Goal: Task Accomplishment & Management: Use online tool/utility

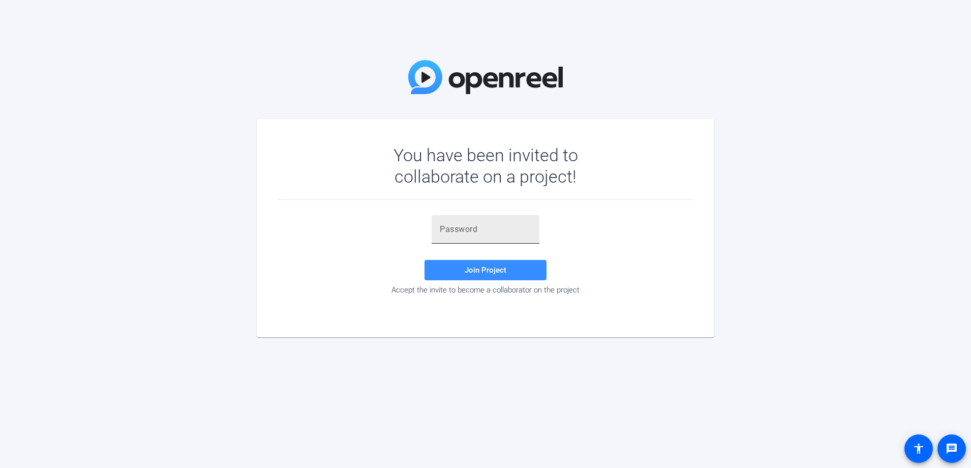
click at [477, 222] on div at bounding box center [485, 229] width 91 height 28
paste input "^5dtsx"
type input "^5dtsx"
click at [490, 271] on span "Join Project" at bounding box center [486, 269] width 42 height 9
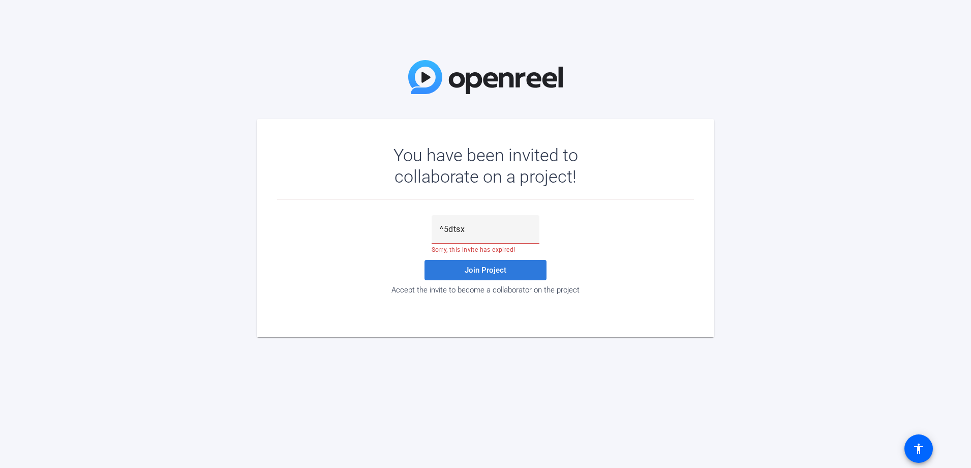
click at [488, 267] on span "Join Project" at bounding box center [486, 269] width 42 height 9
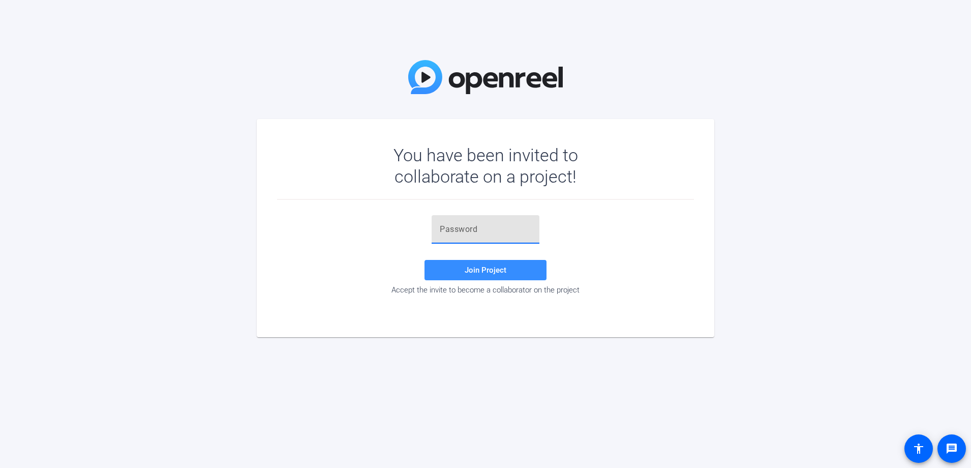
drag, startPoint x: 489, startPoint y: 228, endPoint x: 501, endPoint y: 248, distance: 23.0
click at [489, 228] on input "text" at bounding box center [485, 229] width 91 height 12
paste input "1.PrAi"
type input "1.PrAi"
click at [510, 276] on span at bounding box center [485, 270] width 122 height 24
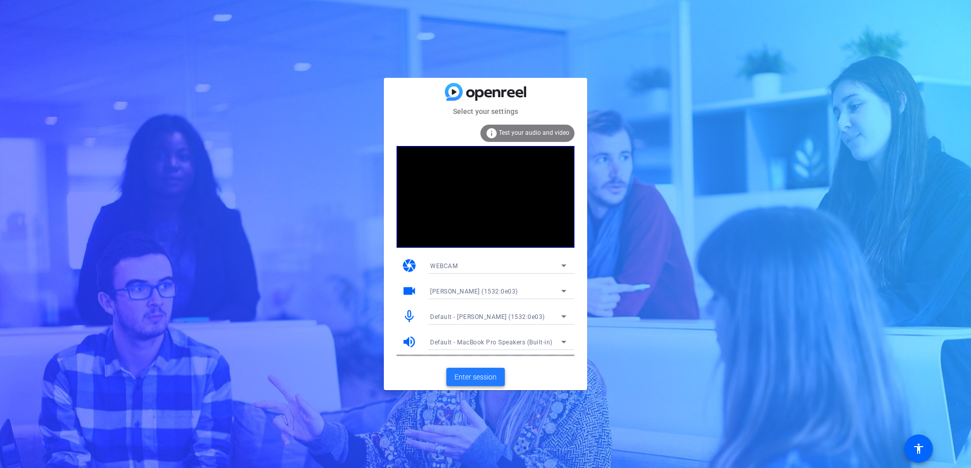
click at [479, 378] on span "Enter session" at bounding box center [475, 377] width 42 height 11
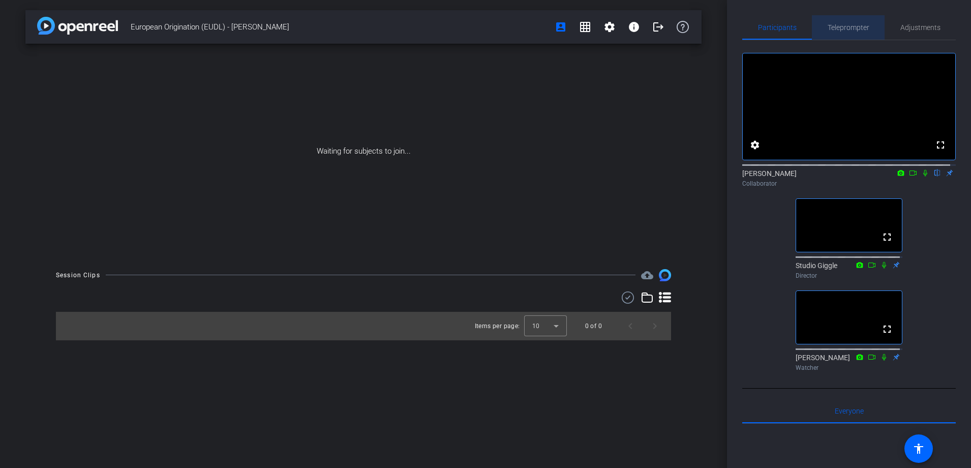
click at [865, 27] on span "Teleprompter" at bounding box center [848, 27] width 42 height 7
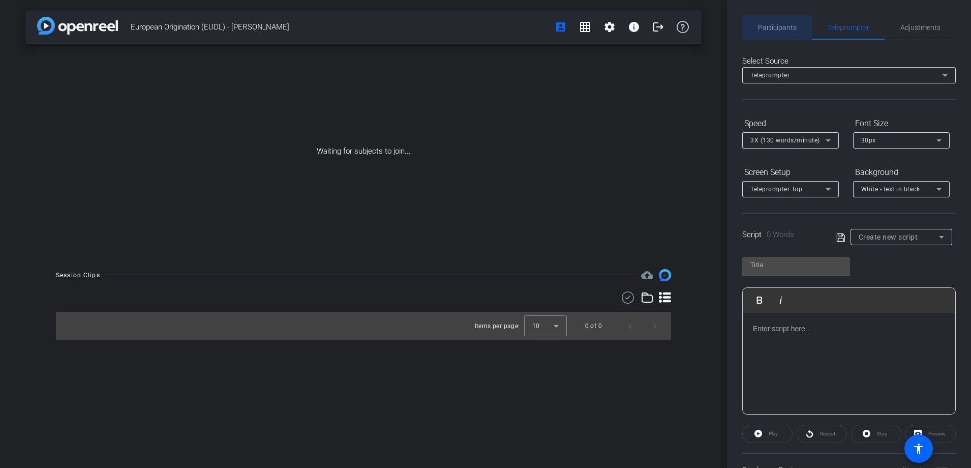
click at [777, 33] on span "Participants" at bounding box center [777, 27] width 39 height 24
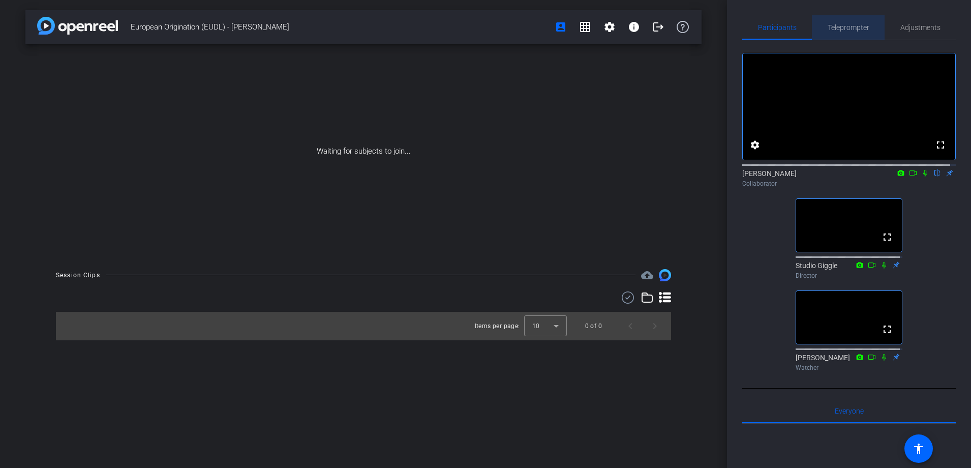
click at [853, 27] on span "Teleprompter" at bounding box center [848, 27] width 42 height 7
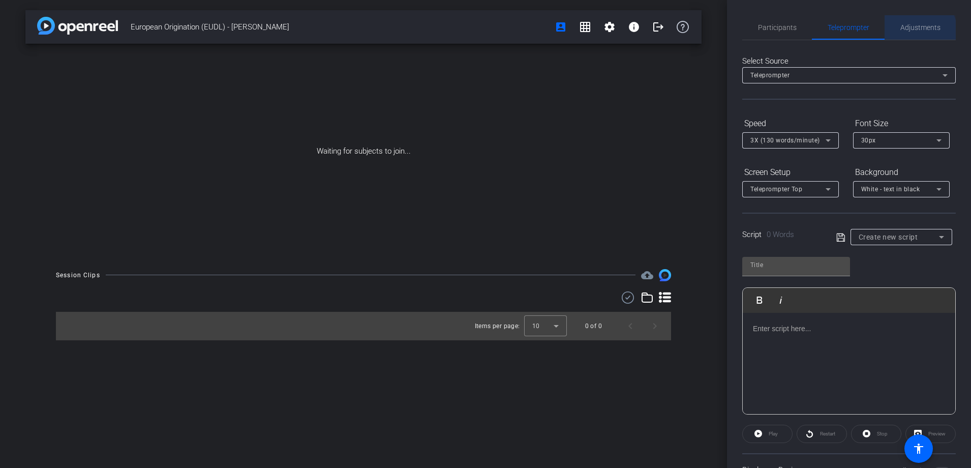
click at [904, 34] on span "Adjustments" at bounding box center [920, 27] width 40 height 24
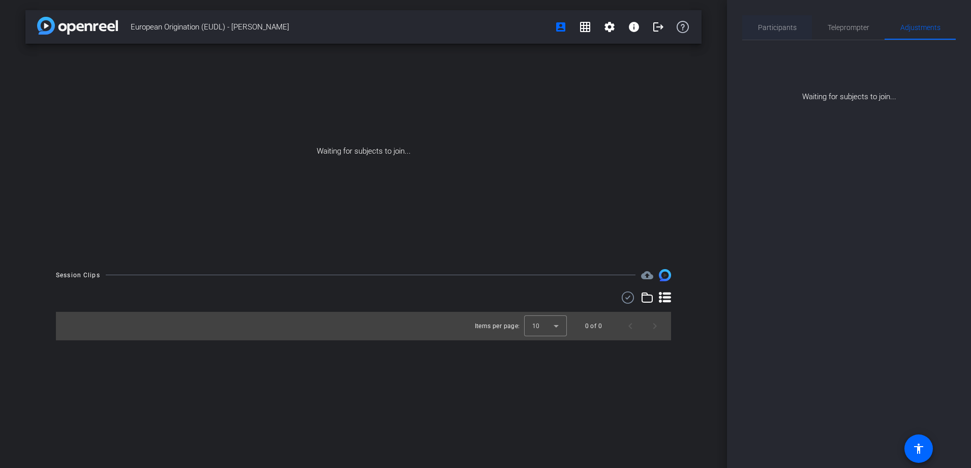
click at [768, 20] on span "Participants" at bounding box center [777, 27] width 39 height 24
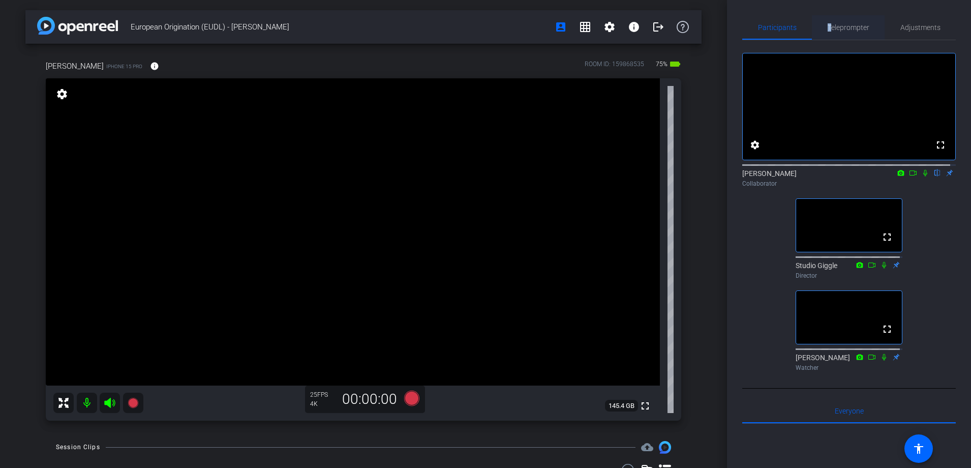
click at [827, 25] on span "Teleprompter" at bounding box center [848, 27] width 42 height 7
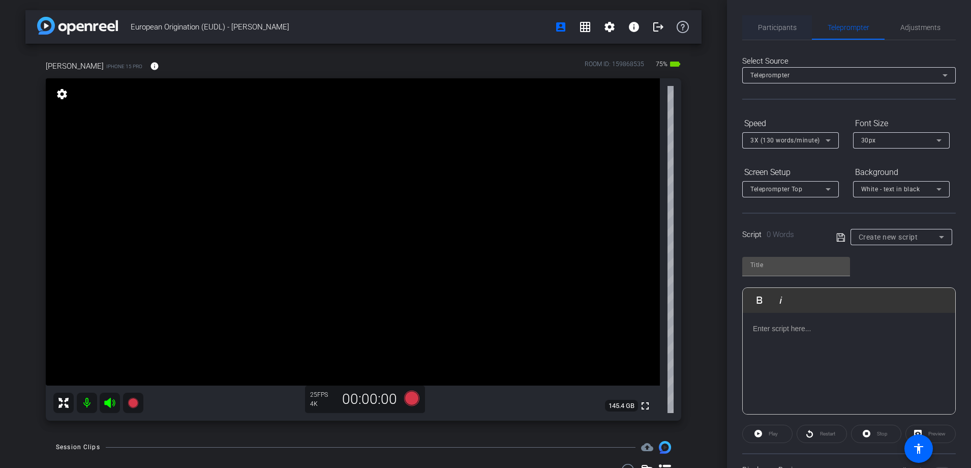
click at [779, 28] on span "Participants" at bounding box center [777, 27] width 39 height 7
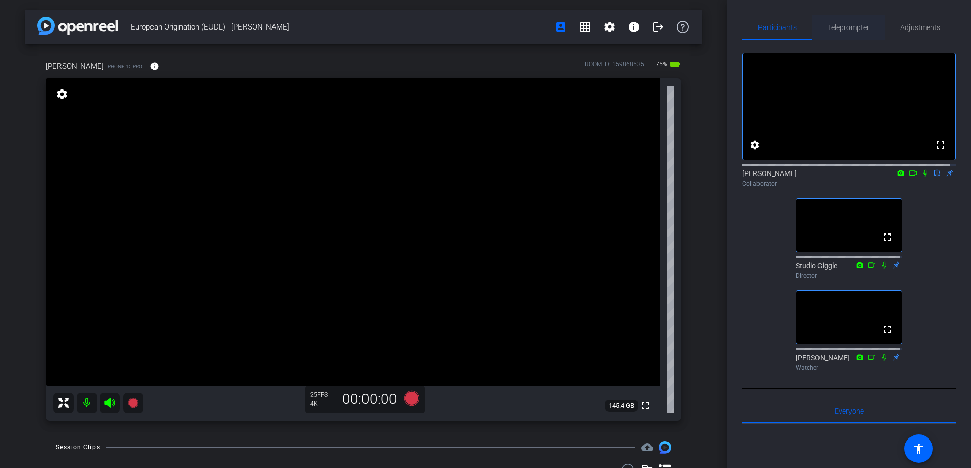
click at [844, 27] on span "Teleprompter" at bounding box center [848, 27] width 42 height 7
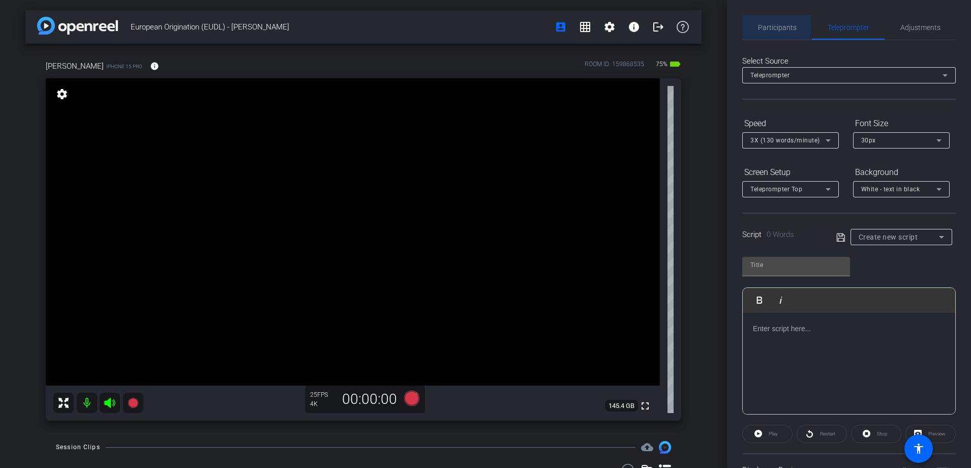
click at [770, 26] on span "Participants" at bounding box center [777, 27] width 39 height 7
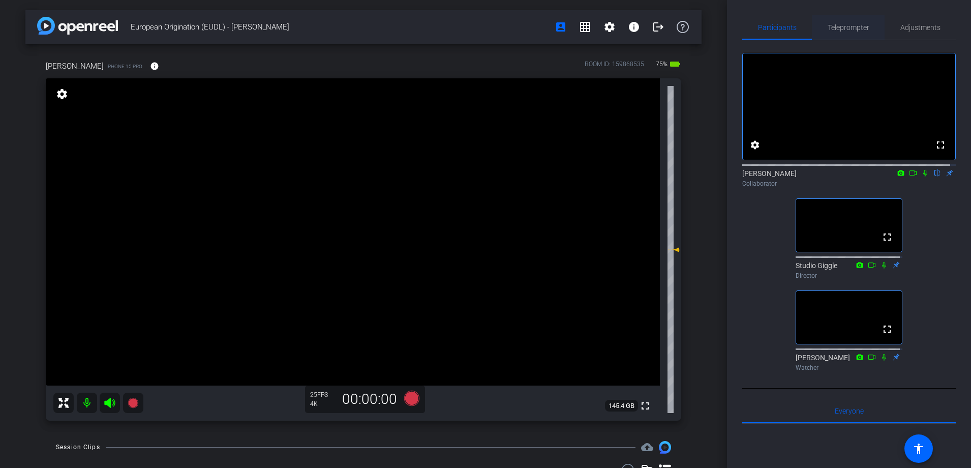
click at [854, 34] on span "Teleprompter" at bounding box center [848, 27] width 42 height 24
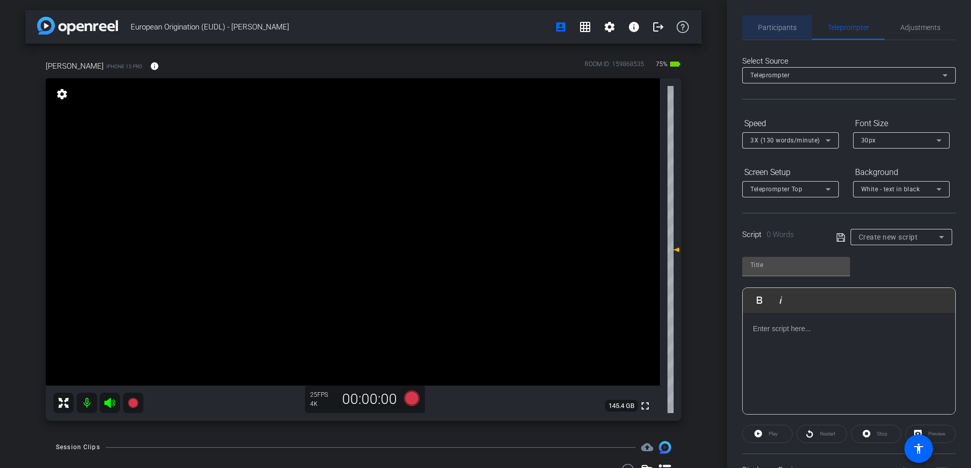
click at [781, 28] on span "Participants" at bounding box center [777, 27] width 39 height 7
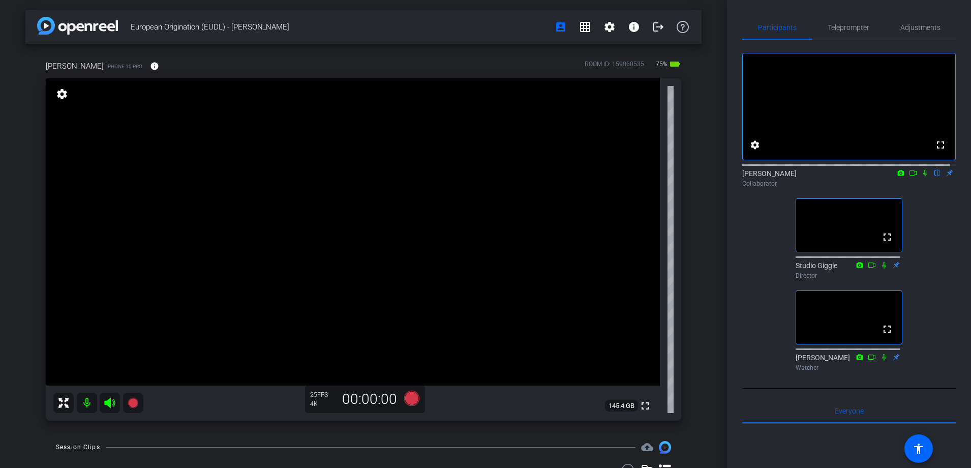
type input "[PERSON_NAME]"
click at [835, 27] on span "Teleprompter" at bounding box center [848, 27] width 42 height 7
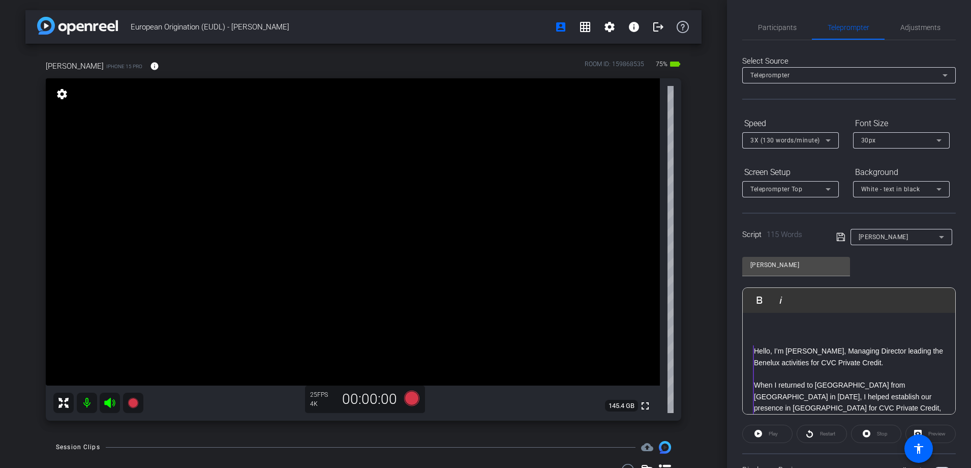
click at [754, 352] on span "Hello, I’m [PERSON_NAME], Managing Director leading the Benelux activities for …" at bounding box center [848, 356] width 189 height 19
click at [892, 267] on div "[PERSON_NAME] Play Play from this location Play Selected Play and display the s…" at bounding box center [848, 331] width 213 height 165
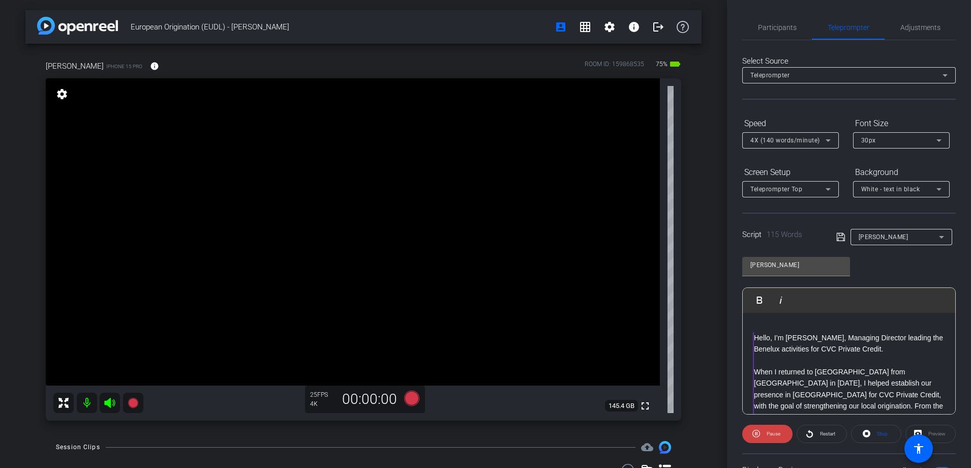
scroll to position [73, 0]
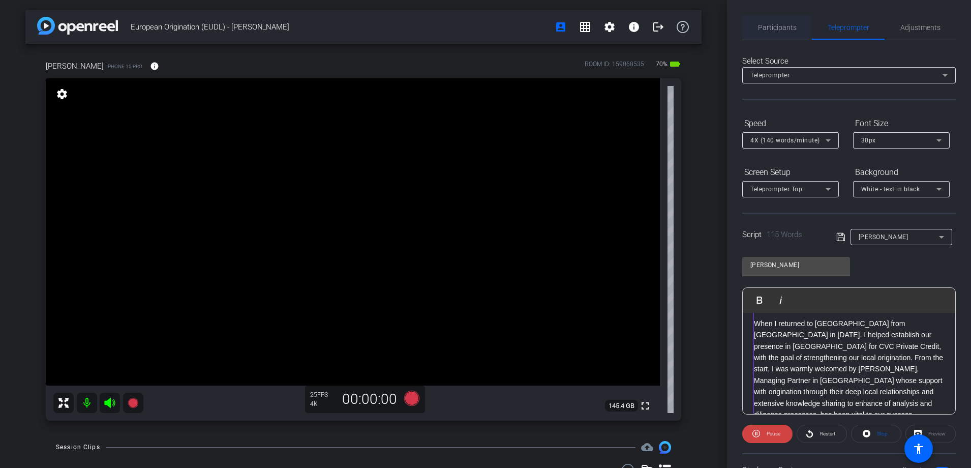
click at [777, 32] on span "Participants" at bounding box center [777, 27] width 39 height 24
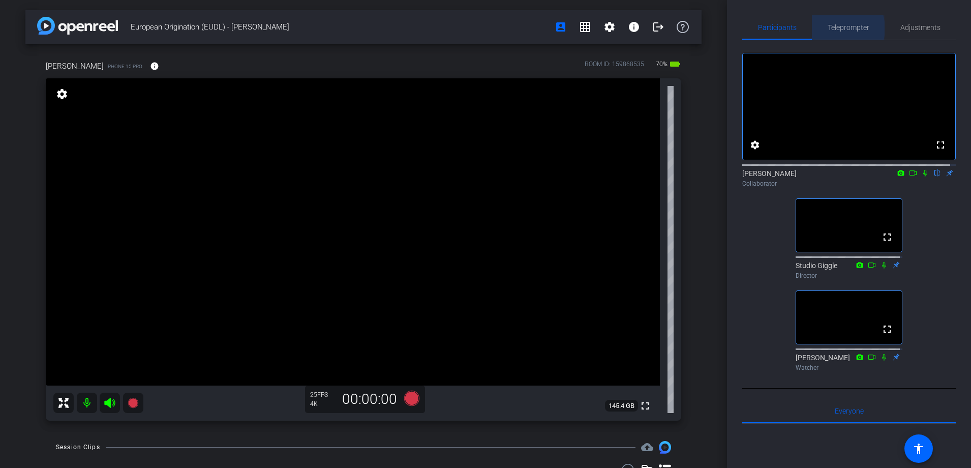
click at [832, 28] on span "Teleprompter" at bounding box center [848, 27] width 42 height 7
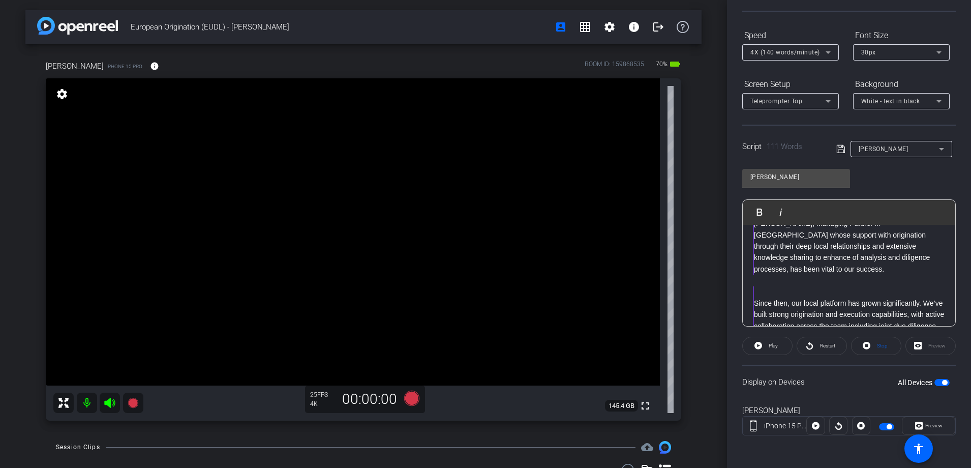
scroll to position [151, 0]
click at [818, 249] on p "From the start, I was warmly welcomed by [PERSON_NAME], Managing Partner in [GE…" at bounding box center [849, 242] width 191 height 68
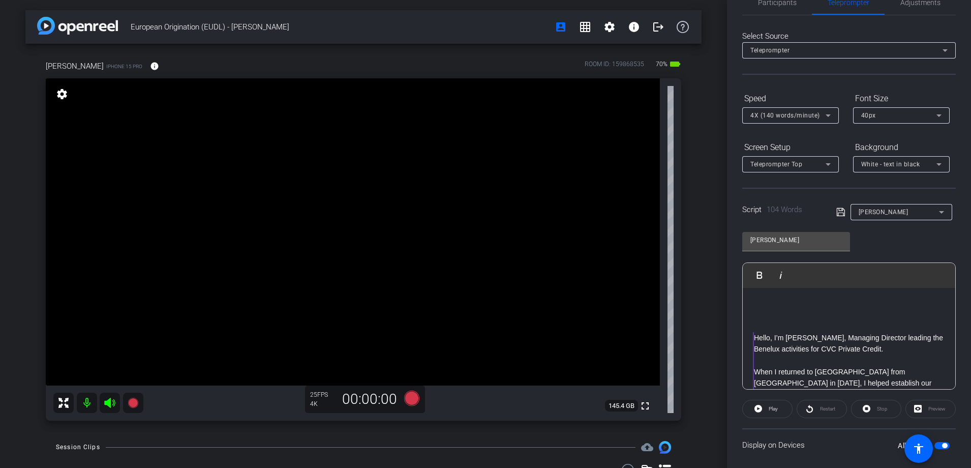
scroll to position [0, 0]
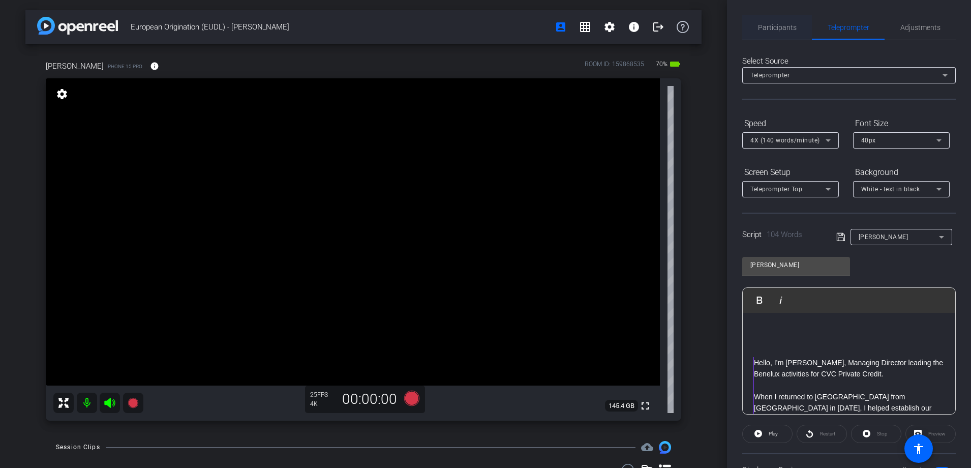
click at [766, 24] on span "Participants" at bounding box center [777, 27] width 39 height 7
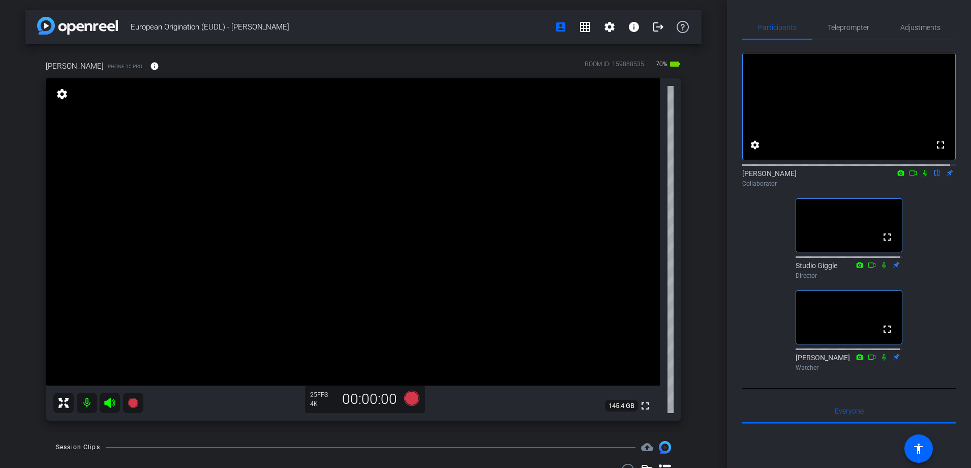
click at [921, 176] on icon at bounding box center [925, 172] width 8 height 7
click at [909, 175] on icon at bounding box center [912, 172] width 7 height 5
click at [921, 176] on icon at bounding box center [925, 172] width 8 height 7
click at [923, 176] on icon at bounding box center [926, 173] width 6 height 7
click at [909, 176] on icon at bounding box center [913, 172] width 8 height 7
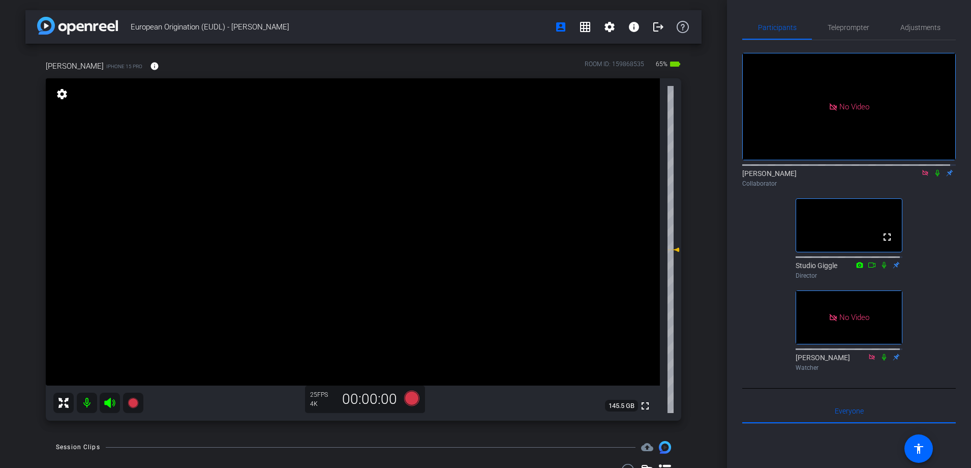
click at [907, 183] on div "[PERSON_NAME] Collaborator" at bounding box center [848, 178] width 213 height 20
click at [933, 176] on icon at bounding box center [937, 172] width 8 height 7
click at [922, 175] on icon at bounding box center [925, 173] width 6 height 6
click at [922, 176] on icon at bounding box center [925, 172] width 8 height 7
click at [849, 24] on span "Teleprompter" at bounding box center [848, 27] width 42 height 7
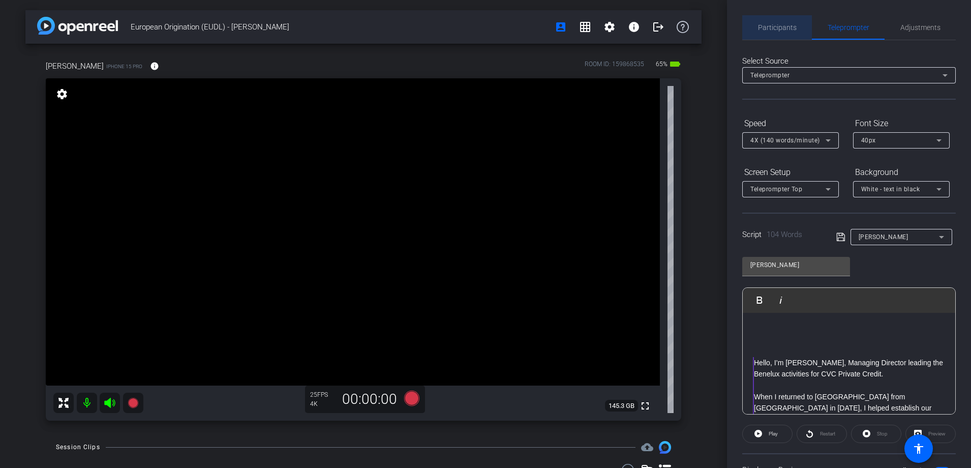
click at [784, 24] on span "Participants" at bounding box center [777, 27] width 39 height 7
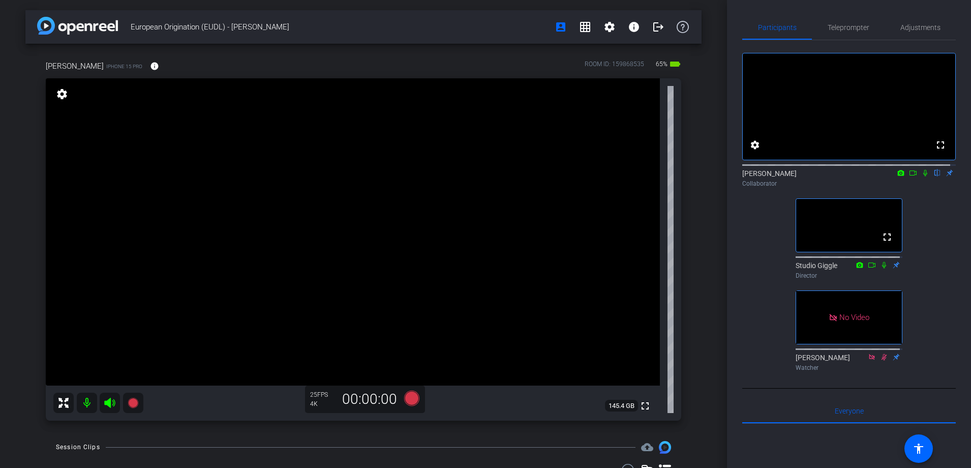
click at [921, 176] on icon at bounding box center [925, 172] width 8 height 7
click at [910, 175] on icon at bounding box center [912, 172] width 7 height 5
click at [933, 176] on icon at bounding box center [937, 172] width 8 height 7
click at [921, 176] on icon at bounding box center [925, 172] width 8 height 7
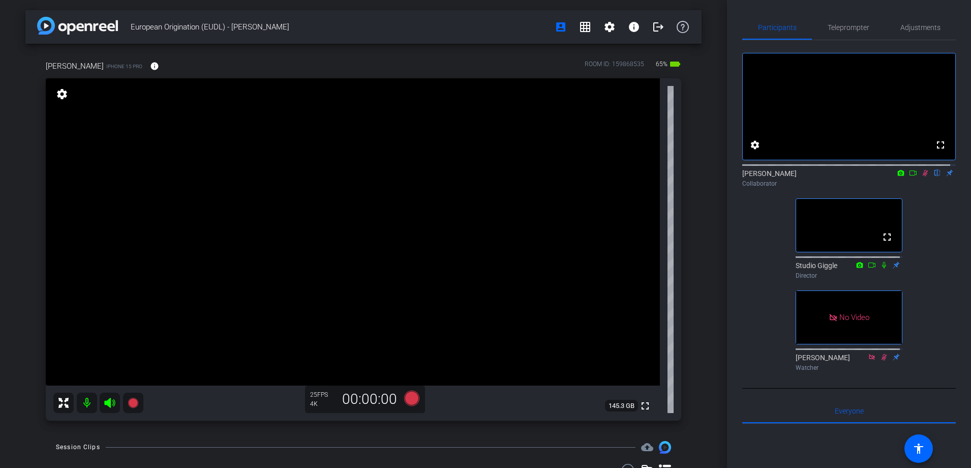
click at [910, 175] on icon at bounding box center [912, 172] width 7 height 5
click at [935, 176] on icon at bounding box center [938, 173] width 6 height 7
click at [922, 175] on icon at bounding box center [925, 173] width 6 height 6
